Goal: Information Seeking & Learning: Learn about a topic

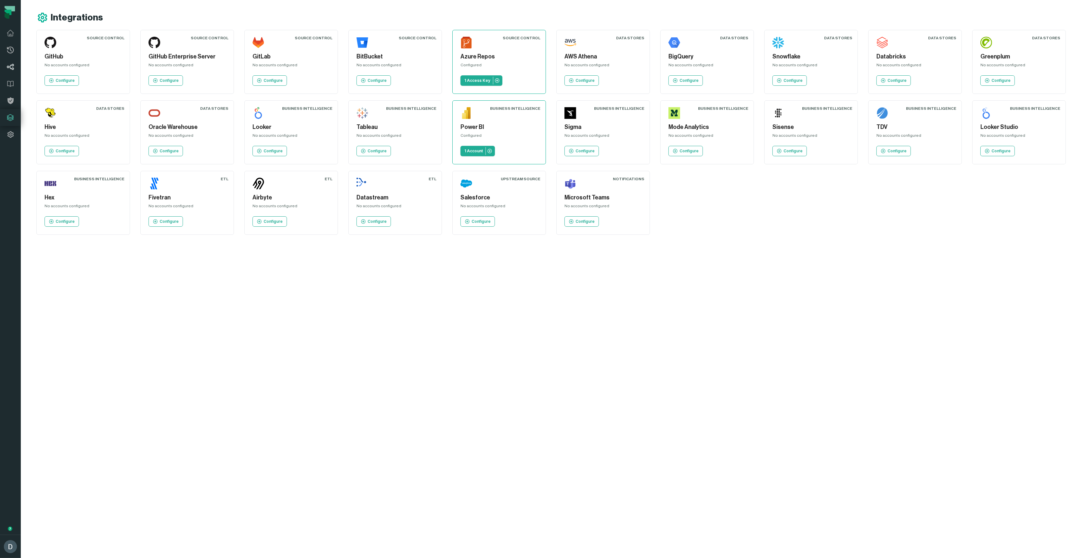
click at [9, 65] on icon at bounding box center [11, 67] width 8 height 8
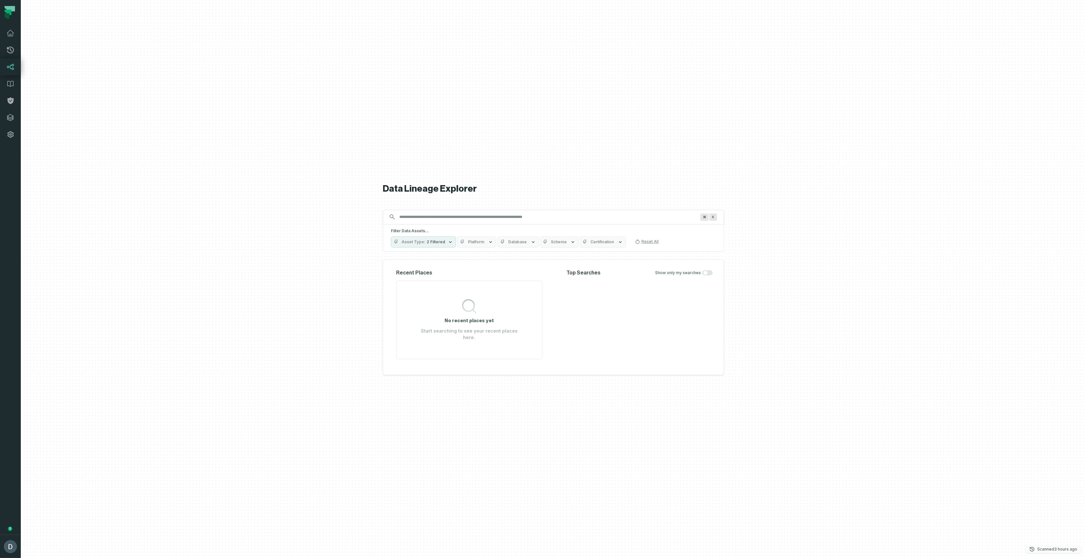
click at [1066, 549] on relative-time "[DATE] 11:44:12 AM" at bounding box center [1065, 549] width 23 height 5
drag, startPoint x: 646, startPoint y: 525, endPoint x: 571, endPoint y: 491, distance: 81.9
click at [646, 525] on div "Data Lineage Explorer Search for assets across the organization ⌘ K Filter Data…" at bounding box center [553, 279] width 341 height 558
click at [426, 222] on input "Discovery Provider cmdk menu" at bounding box center [548, 217] width 304 height 10
click at [429, 222] on input "Discovery Provider cmdk menu" at bounding box center [548, 217] width 304 height 10
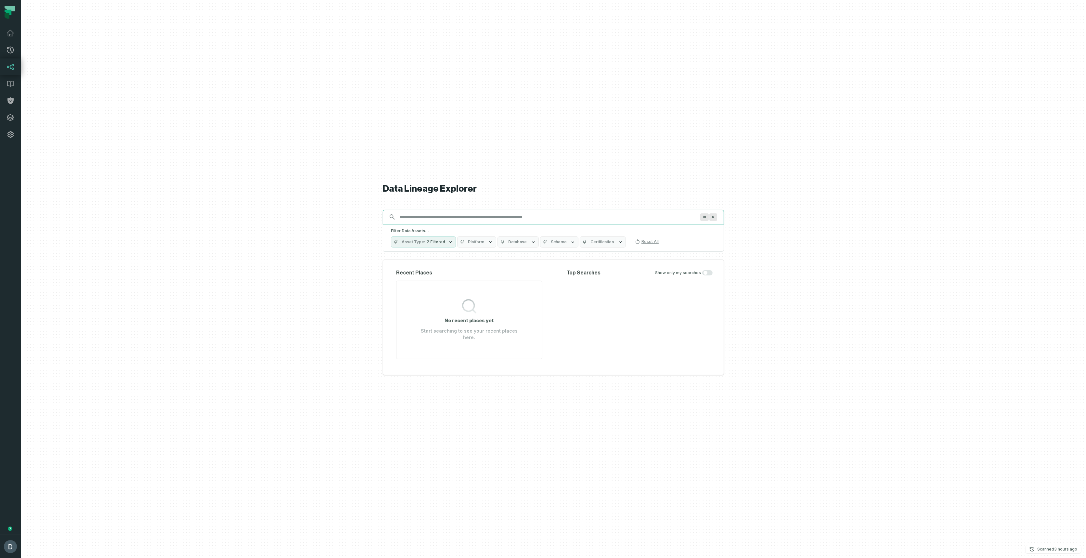
click at [448, 220] on input "Discovery Provider cmdk menu" at bounding box center [548, 217] width 304 height 10
click at [488, 245] on icon "button" at bounding box center [490, 242] width 5 height 5
click at [483, 287] on label "POWER BI (420)" at bounding box center [495, 284] width 81 height 13
click at [464, 287] on button "POWER BI (420)" at bounding box center [461, 284] width 5 height 5
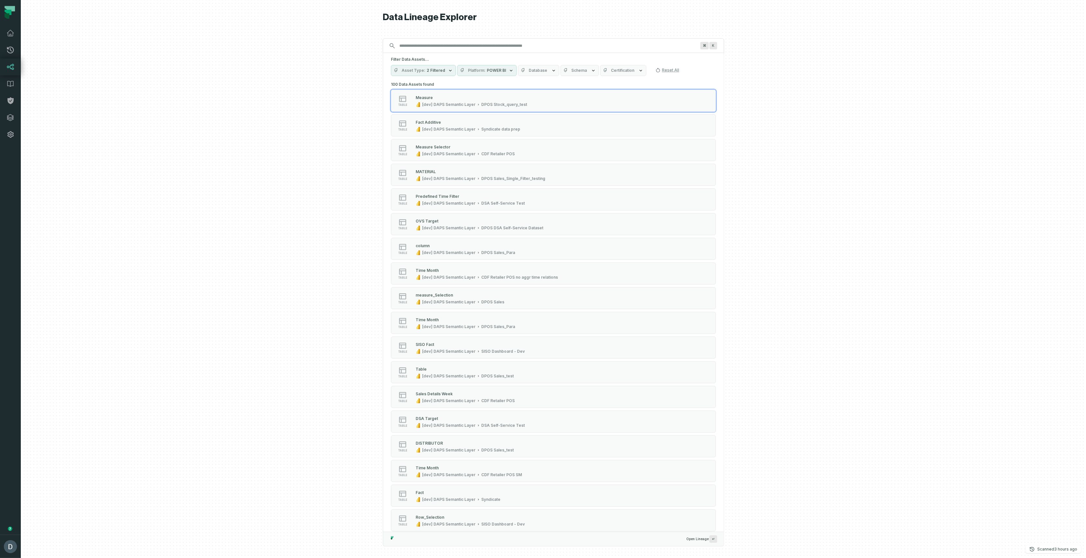
click at [434, 70] on span "2 Filtered" at bounding box center [436, 70] width 19 height 5
click at [399, 123] on button "Table (383)" at bounding box center [397, 122] width 5 height 5
click at [340, 135] on div at bounding box center [554, 279] width 1066 height 558
click at [428, 98] on div "DPOS Sales_new" at bounding box center [432, 97] width 33 height 5
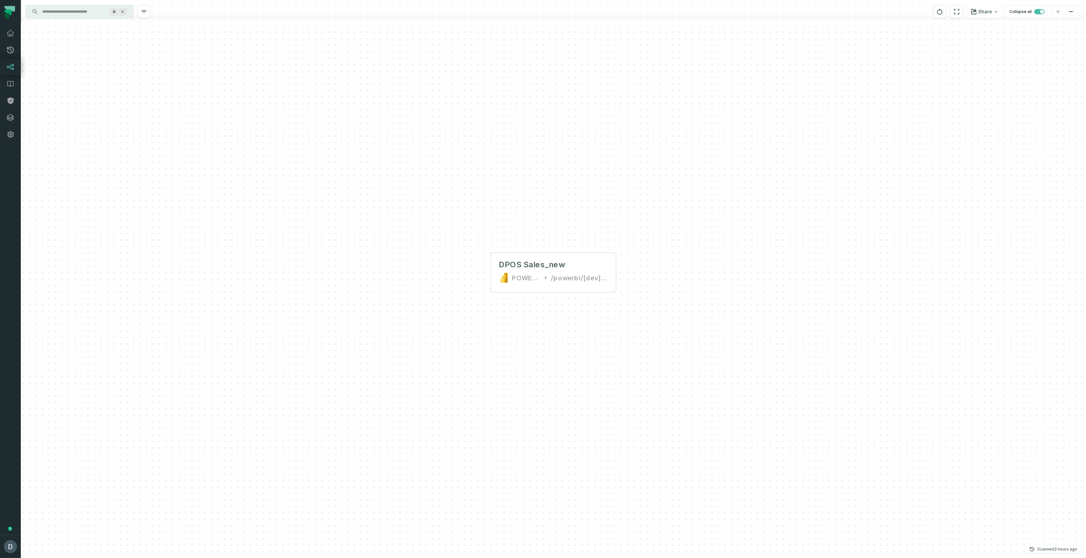
click at [86, 13] on input "Discovery Provider cmdk menu" at bounding box center [73, 12] width 71 height 10
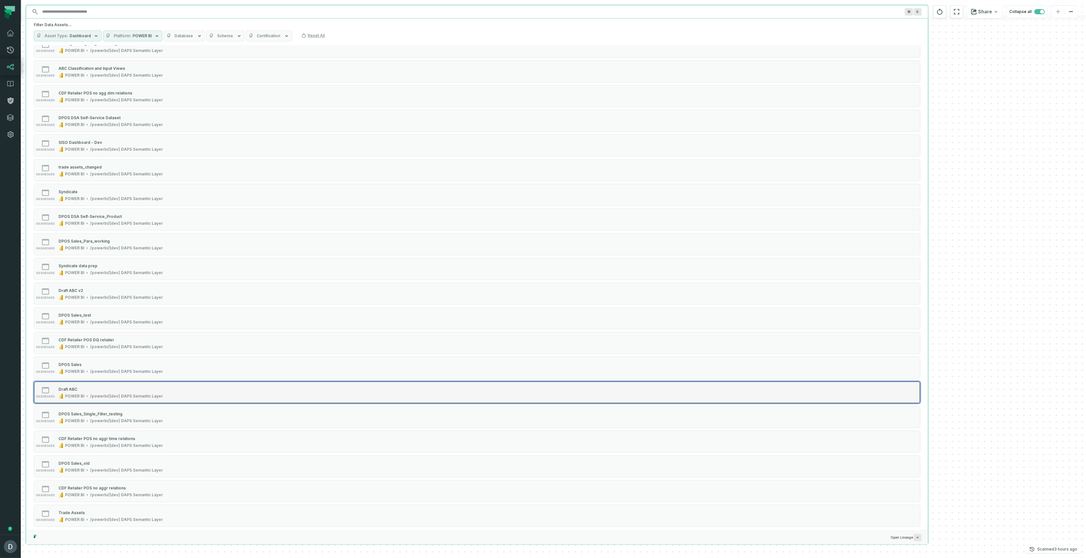
scroll to position [443, 0]
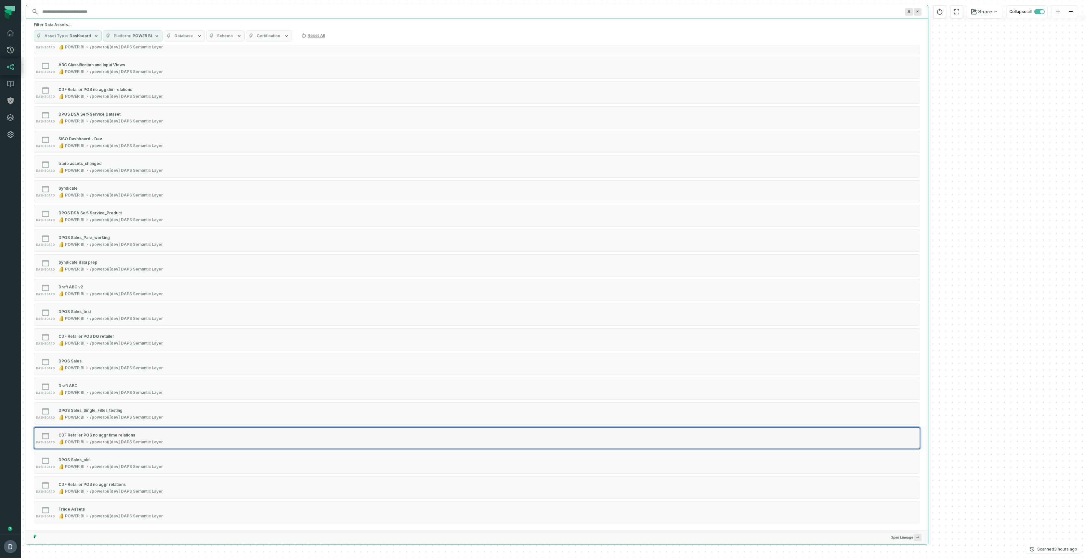
click at [119, 436] on div "CDF Retailer POS no aggr time relations" at bounding box center [97, 435] width 77 height 5
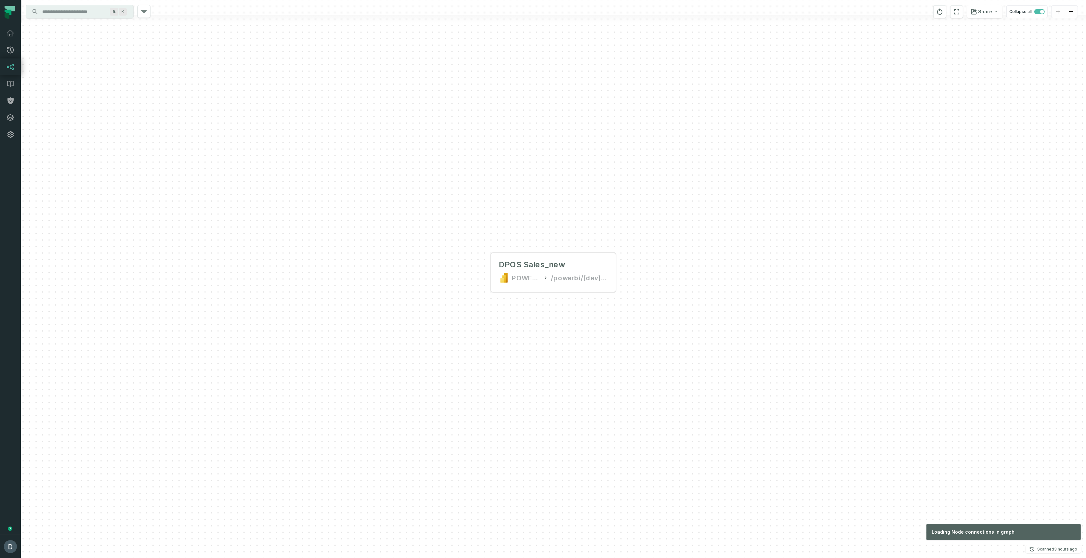
click at [968, 336] on div "DPOS Sales_new POWER BI /powerbi/[dev] DAPS Semantic Layer" at bounding box center [554, 279] width 1066 height 558
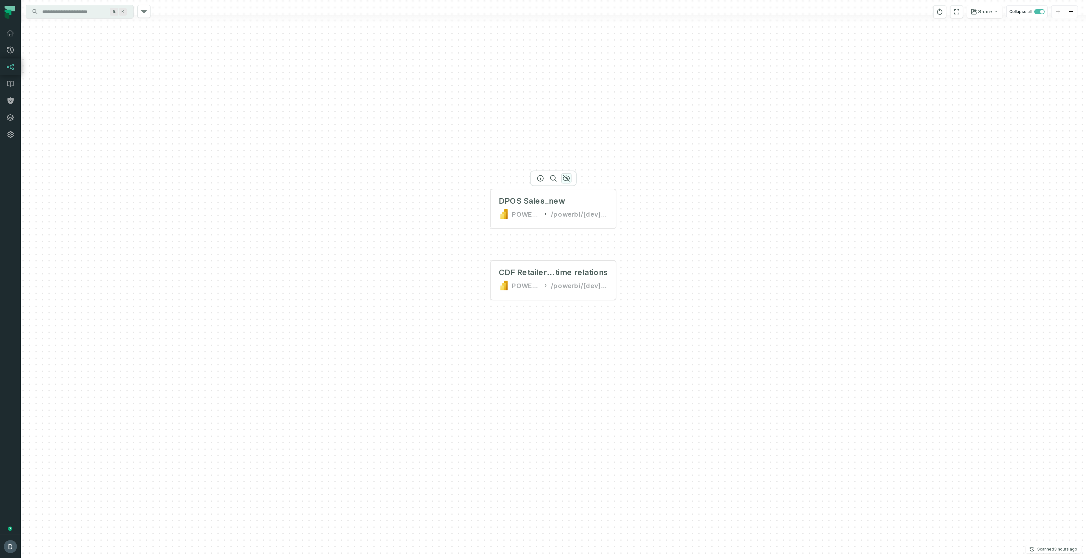
click at [568, 177] on icon "button" at bounding box center [567, 179] width 8 height 8
click at [82, 16] on input "Discovery Provider cmdk menu" at bounding box center [73, 12] width 71 height 10
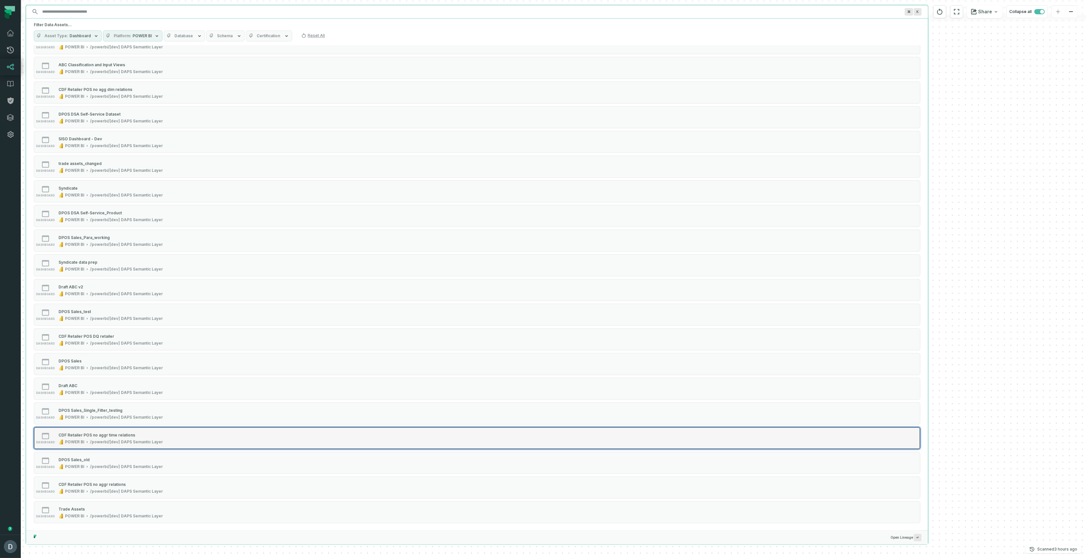
click at [151, 445] on button "dashboard CDF Retailer POS no aggr time relations POWER BI /powerbi/[dev] DAPS …" at bounding box center [477, 438] width 887 height 22
click at [128, 433] on div "CDF Retailer POS no aggr time relations" at bounding box center [97, 435] width 77 height 5
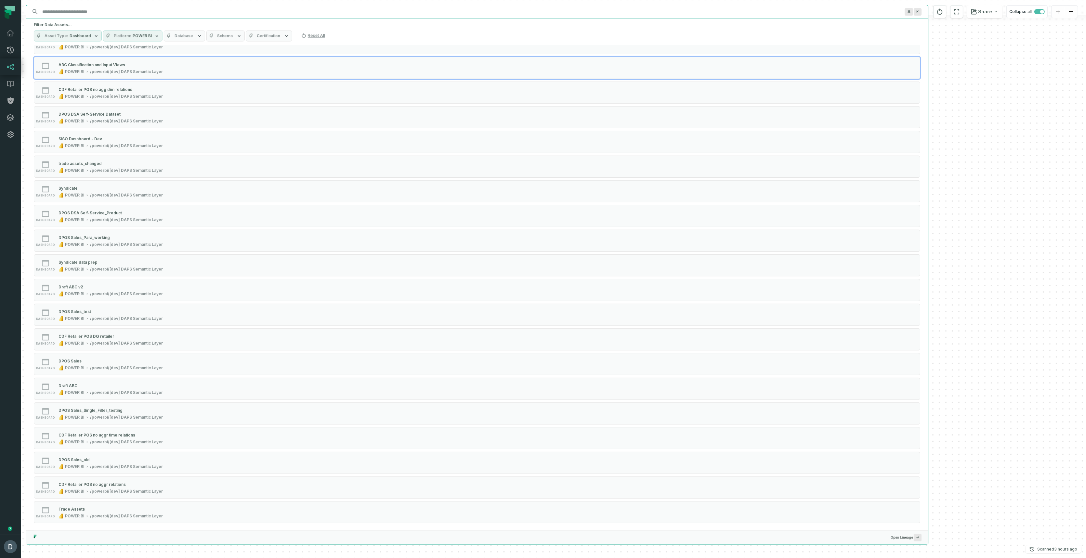
click at [57, 12] on input "Discovery Provider cmdk menu" at bounding box center [471, 12] width 866 height 10
click at [78, 31] on button "Asset Type Dashboard" at bounding box center [68, 36] width 68 height 11
click at [59, 74] on label "Dashboard (37)" at bounding box center [74, 74] width 81 height 13
click at [43, 74] on button "Dashboard (37)" at bounding box center [40, 74] width 5 height 5
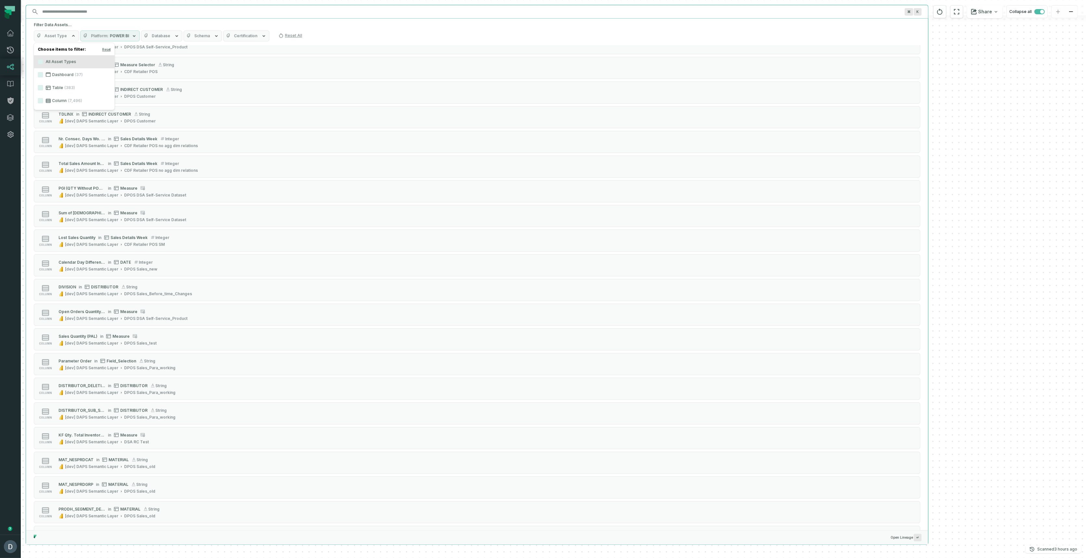
click at [49, 89] on icon at bounding box center [48, 87] width 5 height 5
click at [43, 89] on button "Table (383)" at bounding box center [40, 87] width 5 height 5
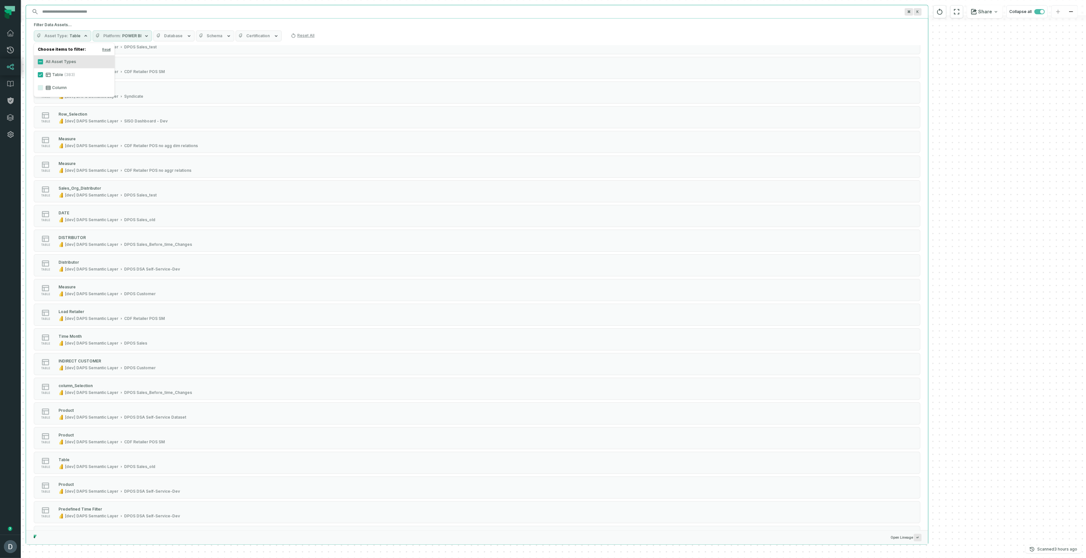
click at [68, 75] on span "(383)" at bounding box center [69, 74] width 10 height 5
click at [43, 75] on button "Table (383)" at bounding box center [40, 74] width 5 height 5
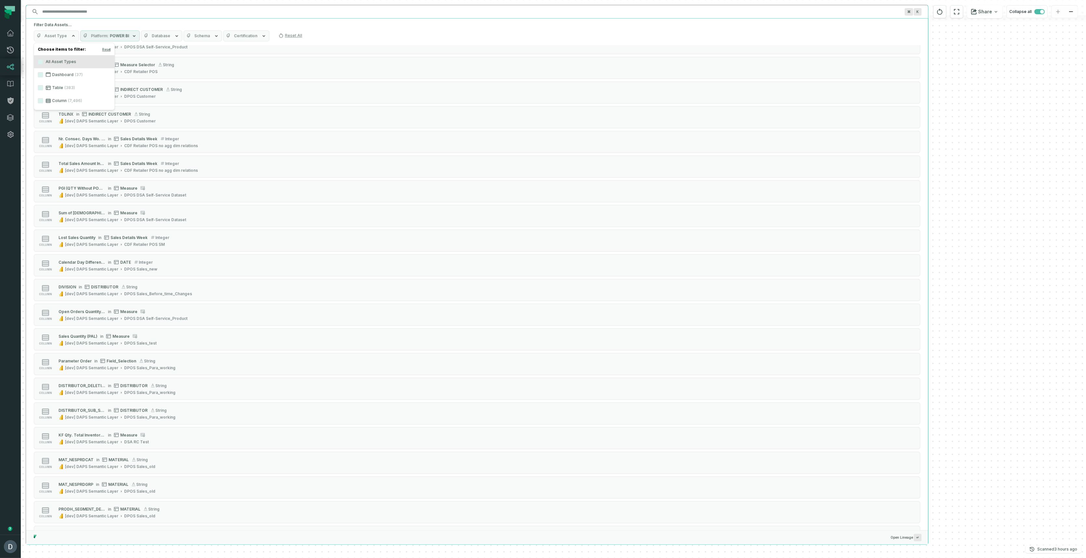
click at [63, 101] on label "Column (7,496)" at bounding box center [74, 100] width 81 height 13
click at [43, 101] on button "Column (7,496)" at bounding box center [40, 100] width 5 height 5
click at [171, 36] on span "Database" at bounding box center [177, 35] width 19 height 5
click at [168, 36] on span "Database" at bounding box center [177, 35] width 19 height 5
click at [210, 36] on span "Schema" at bounding box center [218, 35] width 16 height 5
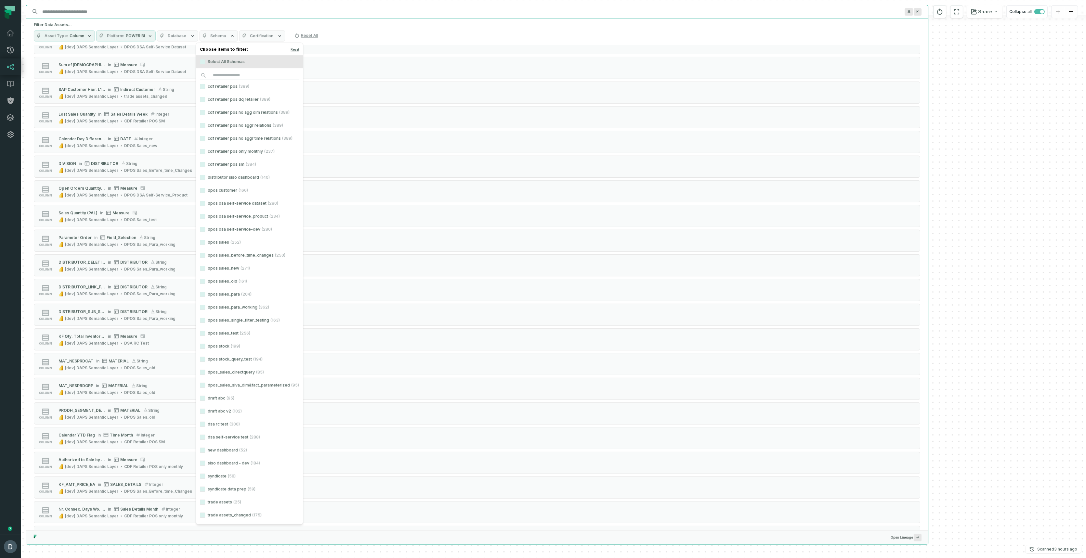
click at [210, 36] on span "Schema" at bounding box center [218, 35] width 16 height 5
click at [75, 37] on span "Column" at bounding box center [77, 35] width 15 height 5
click at [48, 62] on icon at bounding box center [48, 61] width 5 height 5
click at [43, 62] on button "Column (7,496)" at bounding box center [40, 61] width 5 height 5
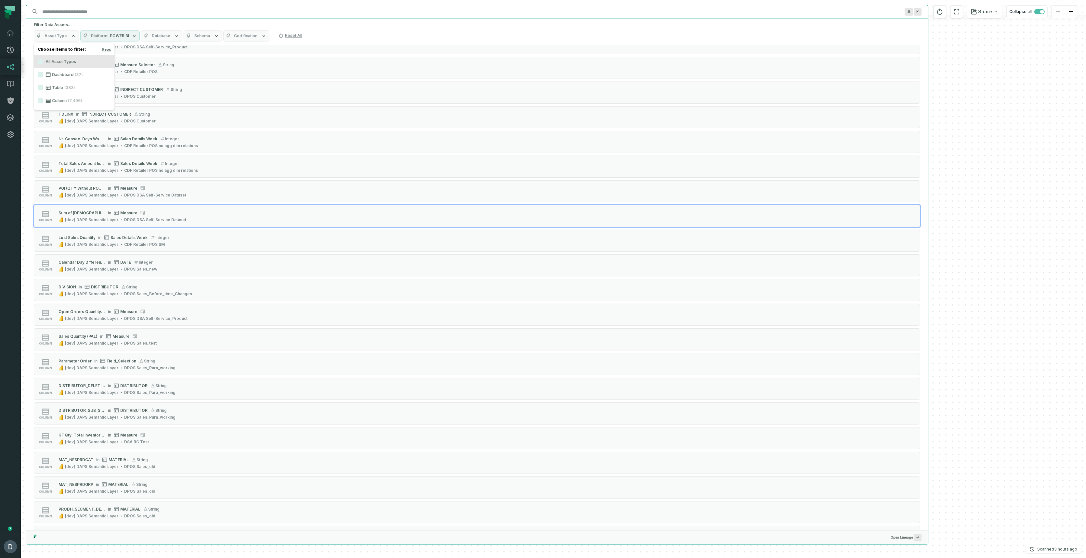
click at [49, 84] on label "Table (383)" at bounding box center [74, 87] width 81 height 13
click at [43, 85] on button "Table (383)" at bounding box center [40, 87] width 5 height 5
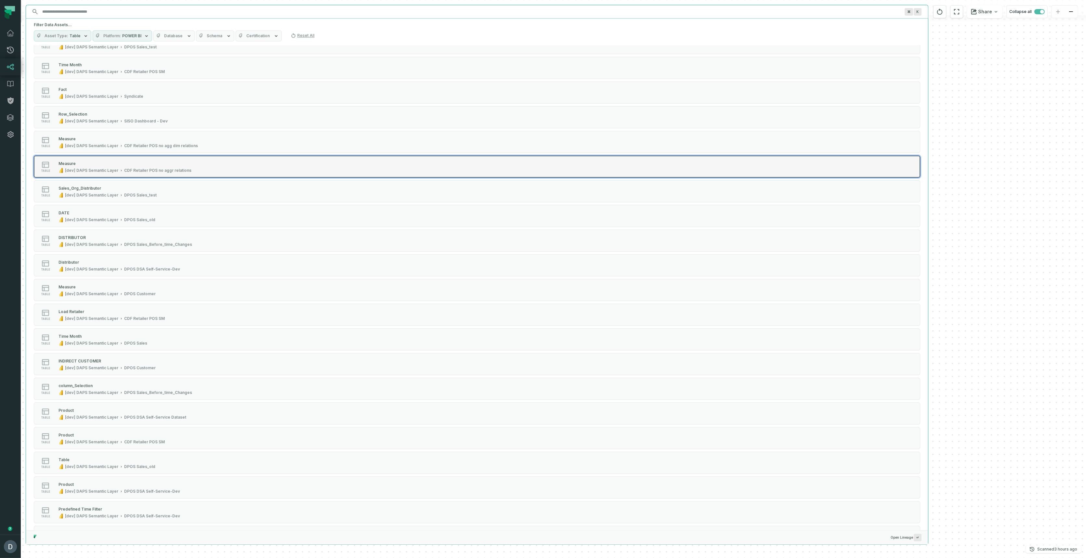
click at [106, 157] on button "table Measure [dev] DAPS Semantic Layer CDF Retailer POS no aggr relations" at bounding box center [477, 167] width 887 height 22
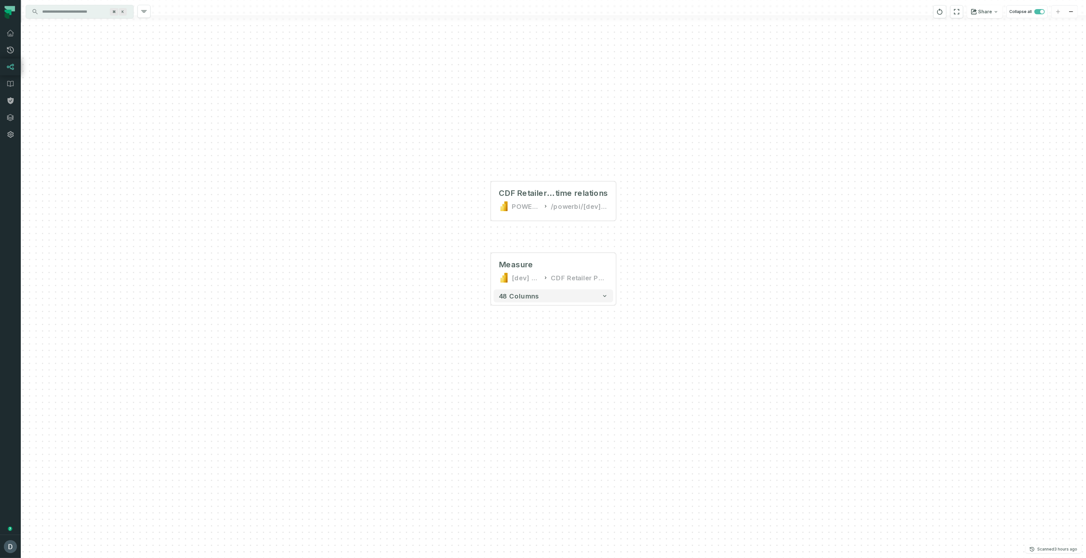
click at [52, 15] on input "Discovery Provider cmdk menu" at bounding box center [73, 12] width 71 height 10
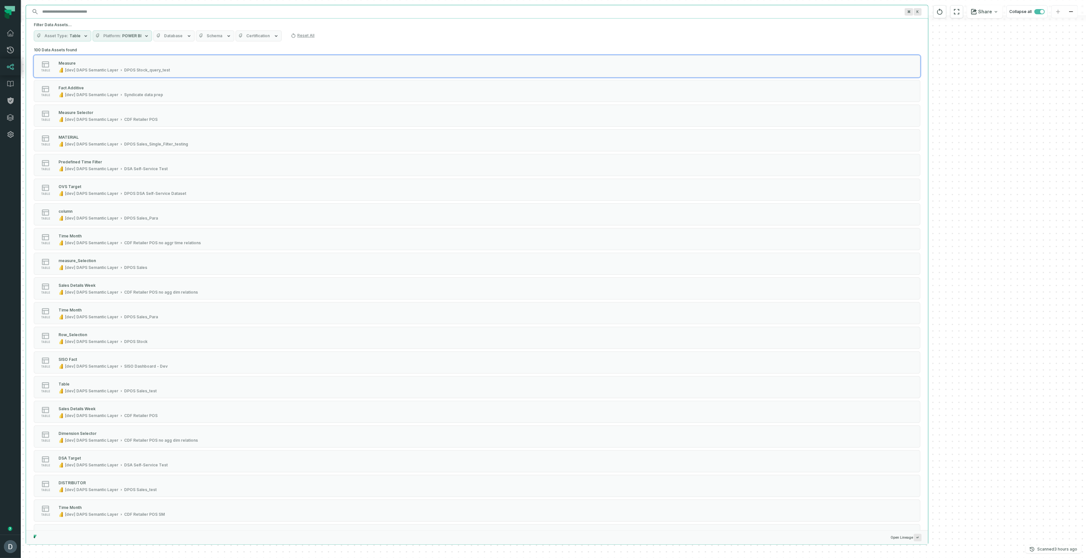
click at [67, 33] on button "Asset Type Table" at bounding box center [63, 36] width 58 height 11
click at [39, 75] on button "Table (383)" at bounding box center [40, 74] width 5 height 5
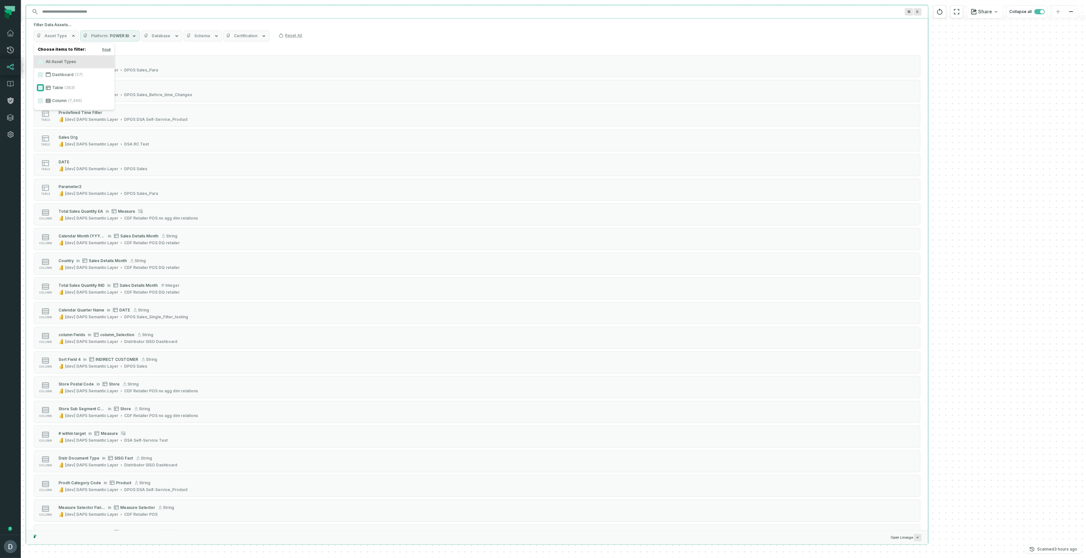
click at [41, 87] on button "Table (383)" at bounding box center [40, 87] width 5 height 5
click at [40, 74] on button "Table (383)" at bounding box center [40, 74] width 5 height 5
click at [41, 74] on button "Dashboard (37)" at bounding box center [40, 74] width 5 height 5
click at [40, 74] on button "Dashboard (37)" at bounding box center [40, 74] width 5 height 5
type button "on"
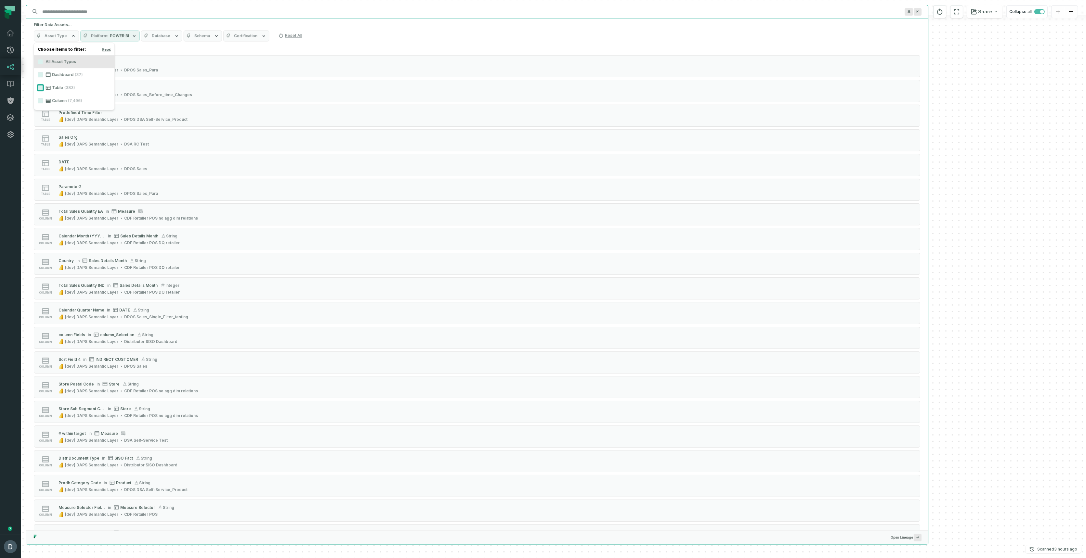
click at [39, 87] on button "Table (383)" at bounding box center [40, 87] width 5 height 5
type button "on"
click at [40, 74] on button "Table (383)" at bounding box center [40, 74] width 5 height 5
click at [56, 89] on label "on Table (383)" at bounding box center [74, 87] width 81 height 13
click at [43, 89] on button "on" at bounding box center [40, 87] width 5 height 5
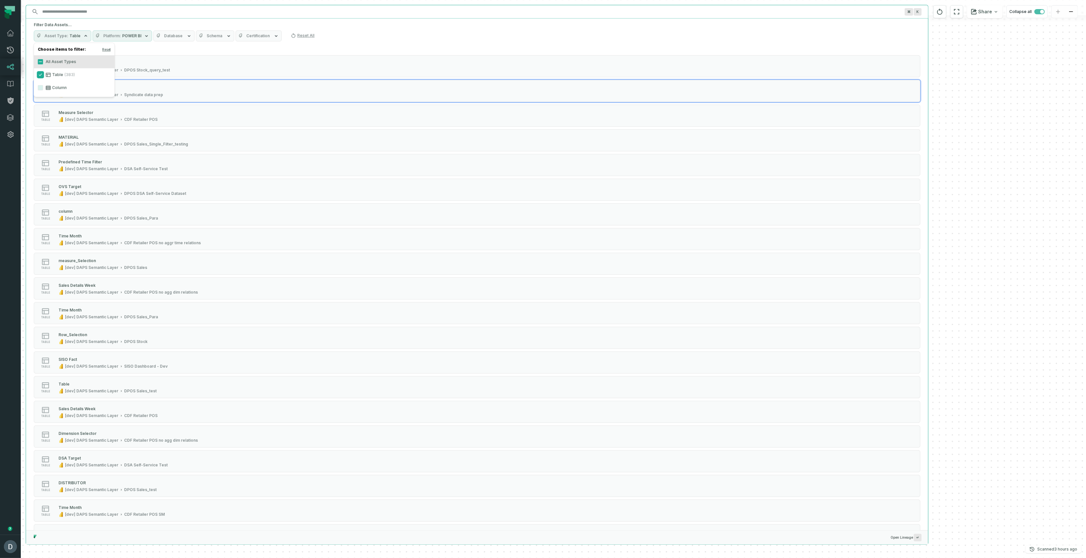
click at [41, 72] on button "Table (383)" at bounding box center [40, 74] width 5 height 5
click at [54, 88] on label "on Table (383)" at bounding box center [74, 87] width 81 height 13
click at [43, 88] on button "on" at bounding box center [40, 87] width 5 height 5
click at [78, 35] on button "Asset Type Table" at bounding box center [63, 36] width 58 height 11
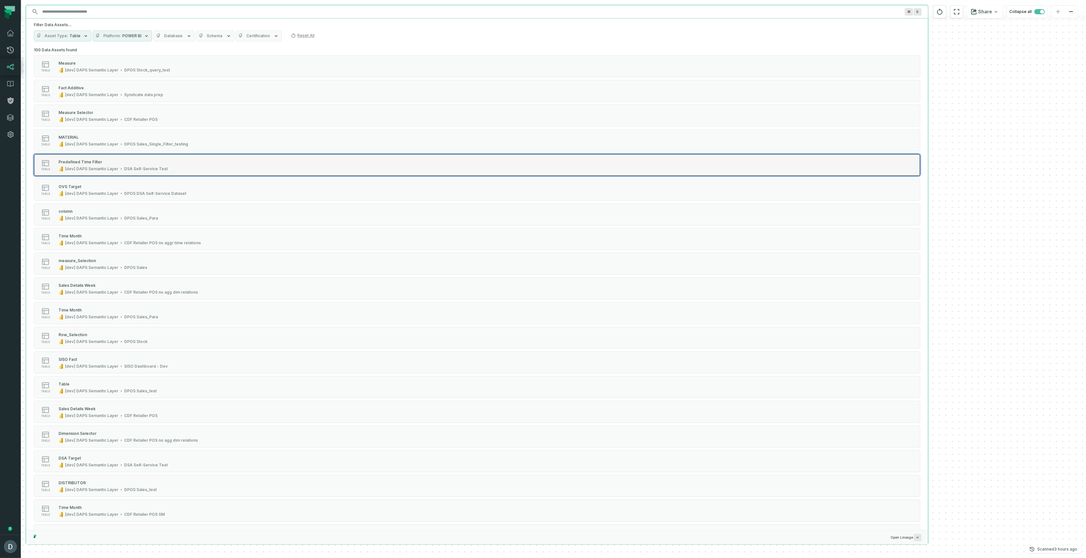
click at [109, 160] on div "Predefined Time Filter" at bounding box center [113, 162] width 109 height 7
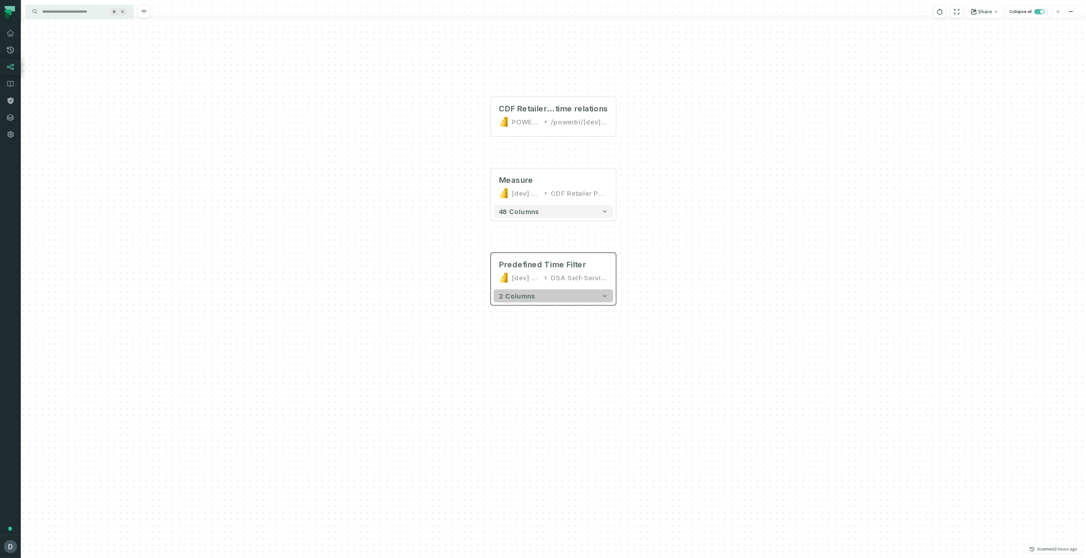
click at [554, 297] on button "2 columns" at bounding box center [554, 296] width 120 height 13
click at [563, 216] on button "48 columns" at bounding box center [554, 211] width 120 height 13
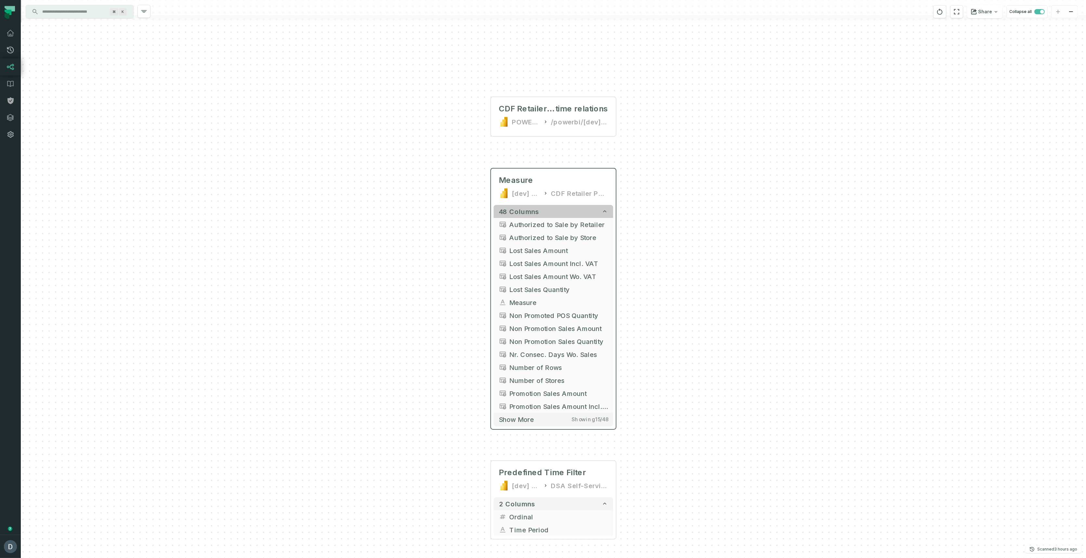
click at [563, 215] on button "48 columns" at bounding box center [554, 211] width 120 height 13
